Goal: Information Seeking & Learning: Understand process/instructions

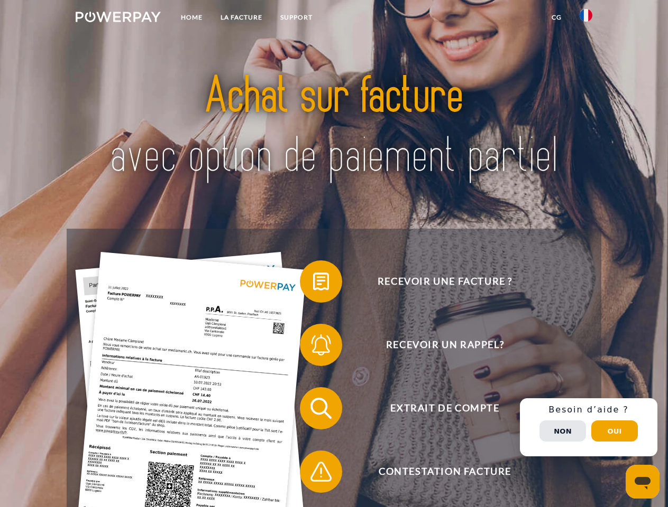
click at [118, 18] on img at bounding box center [118, 17] width 85 height 11
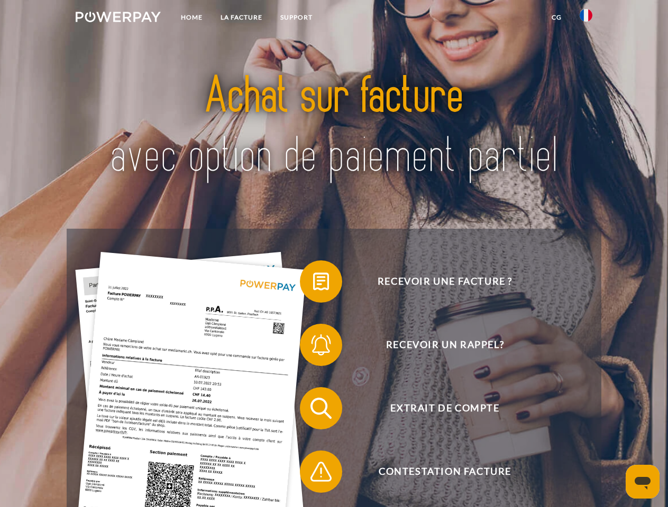
click at [586, 18] on img at bounding box center [585, 15] width 13 height 13
click at [556, 17] on link "CG" at bounding box center [556, 17] width 28 height 19
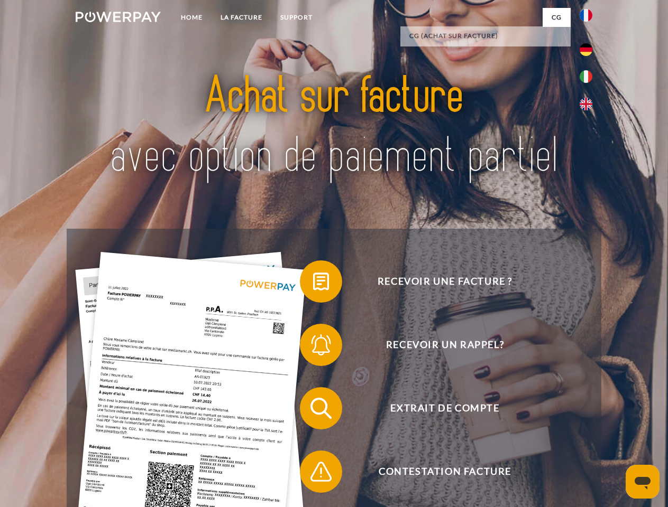
click at [313, 284] on span at bounding box center [305, 281] width 53 height 53
click at [313, 347] on span at bounding box center [305, 345] width 53 height 53
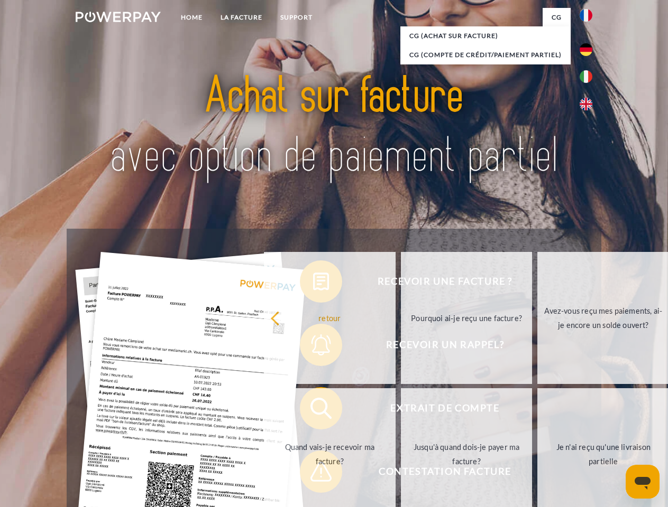
click at [401, 411] on link "Jusqu'à quand dois-je payer ma facture?" at bounding box center [467, 454] width 132 height 132
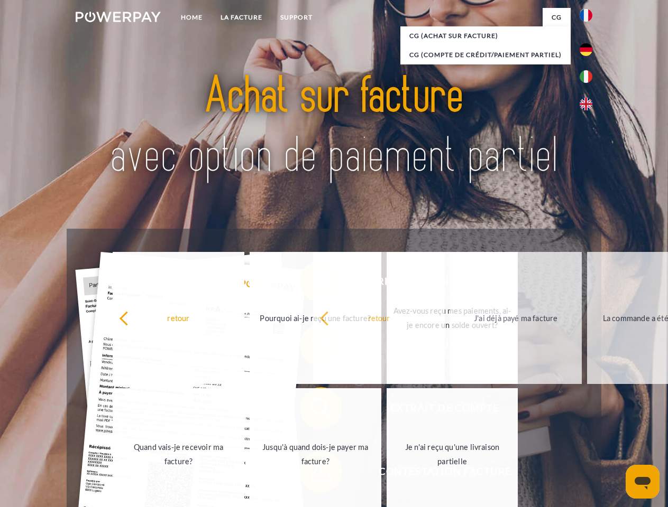
click at [313, 474] on span at bounding box center [305, 472] width 53 height 53
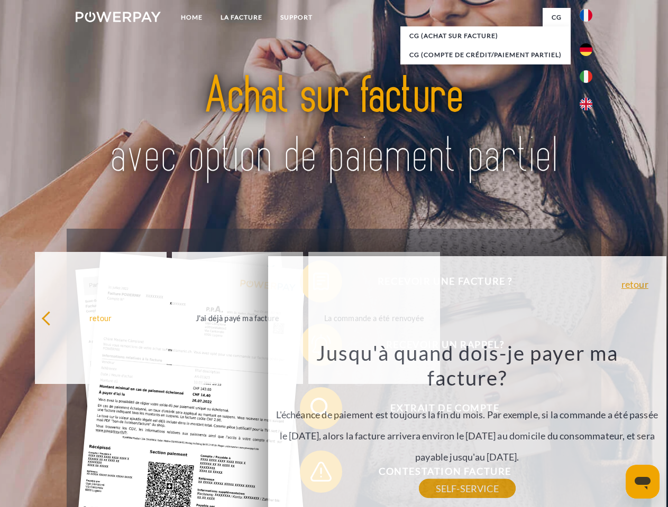
click at [588, 428] on div "Recevoir une facture ? Recevoir un rappel? Extrait de compte retour" at bounding box center [334, 440] width 534 height 423
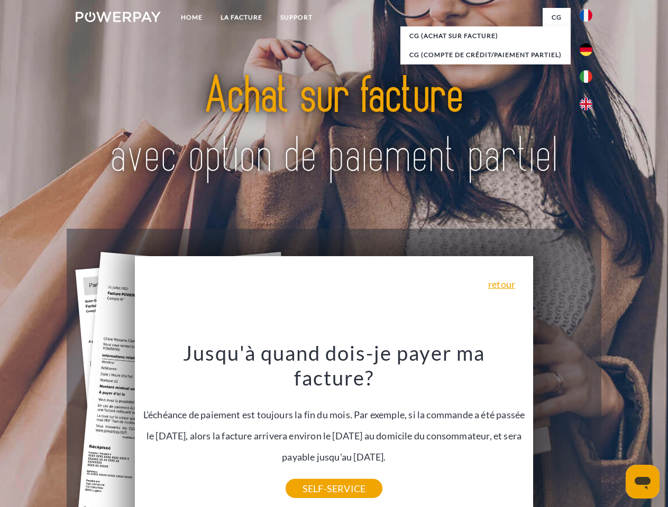
click at [562, 430] on span "Extrait de compte" at bounding box center [444, 408] width 259 height 42
click at [614, 431] on header "Home LA FACTURE Support" at bounding box center [334, 365] width 668 height 730
